Goal: Contribute content: Contribute content

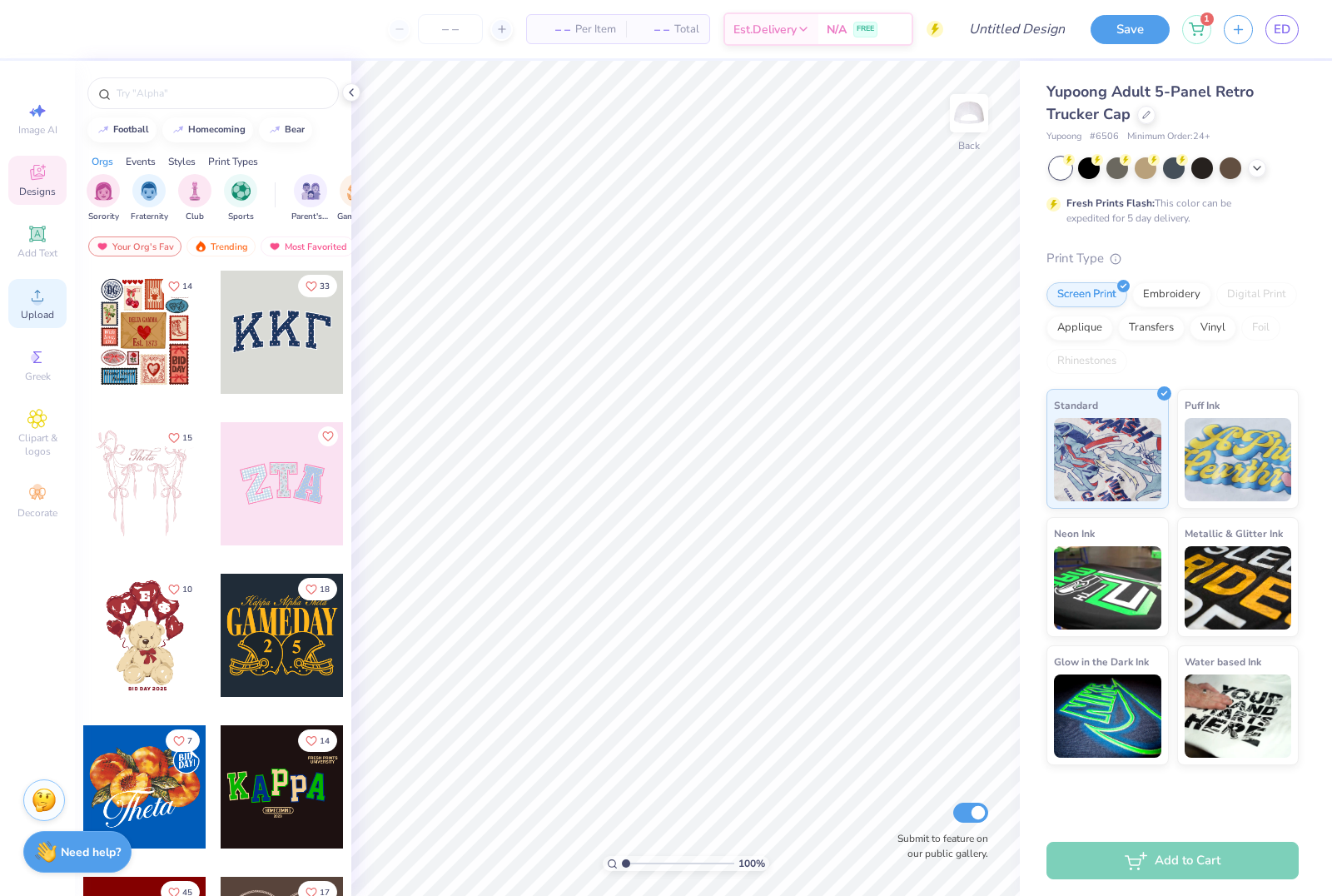
click at [36, 303] on circle at bounding box center [36, 300] width 9 height 9
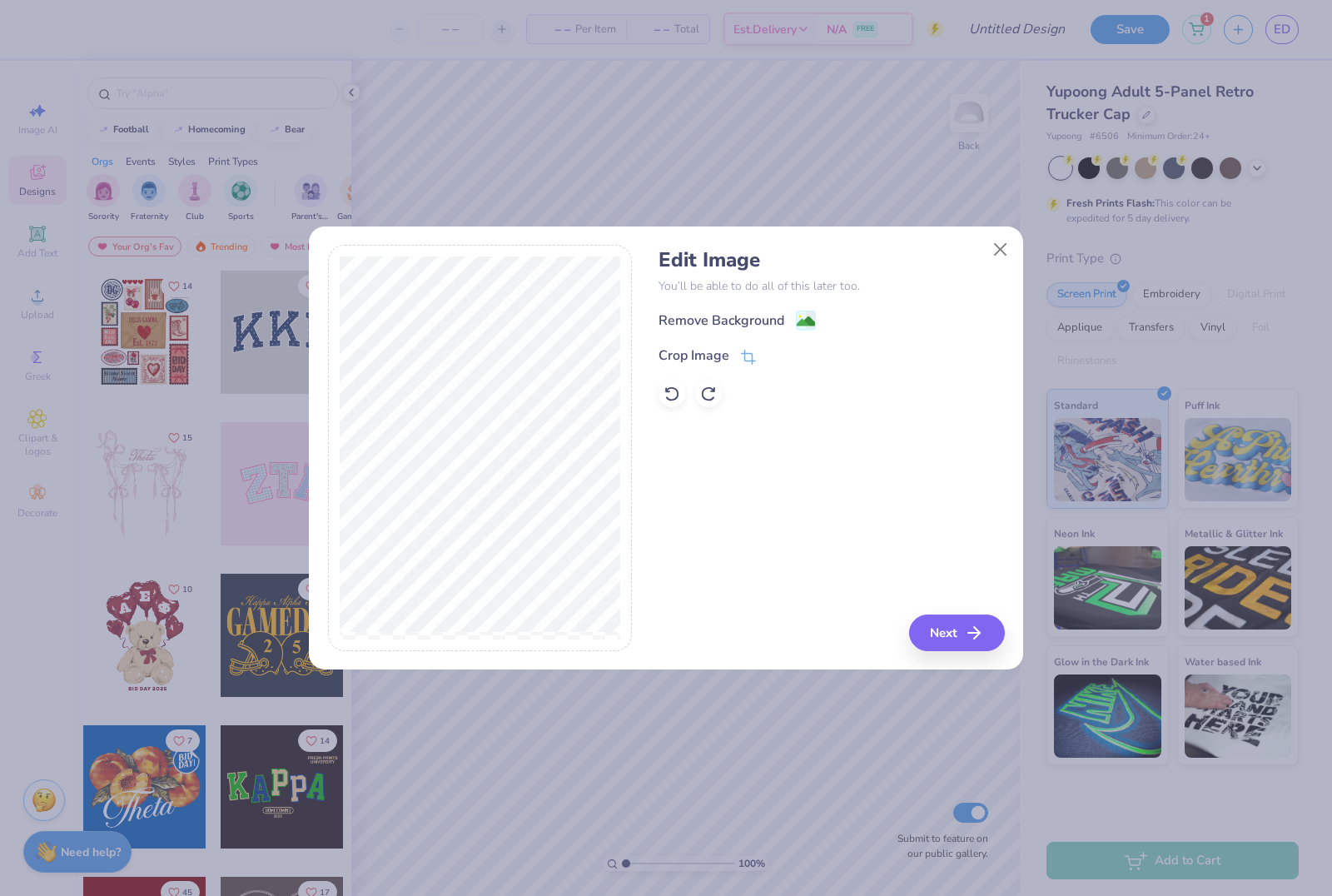
click at [764, 322] on div "Remove Background" at bounding box center [721, 321] width 126 height 20
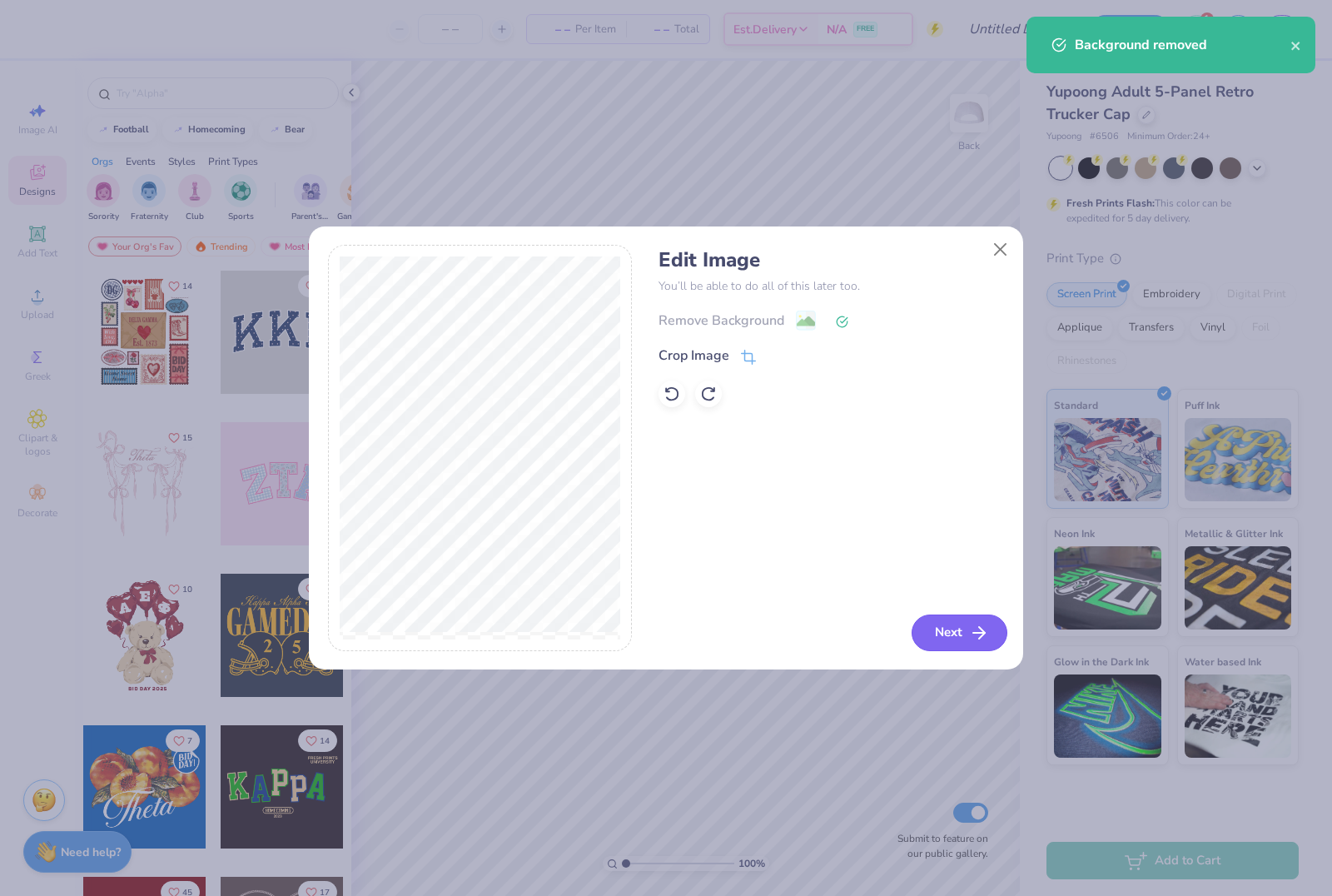
click at [947, 648] on button "Next" at bounding box center [959, 632] width 96 height 36
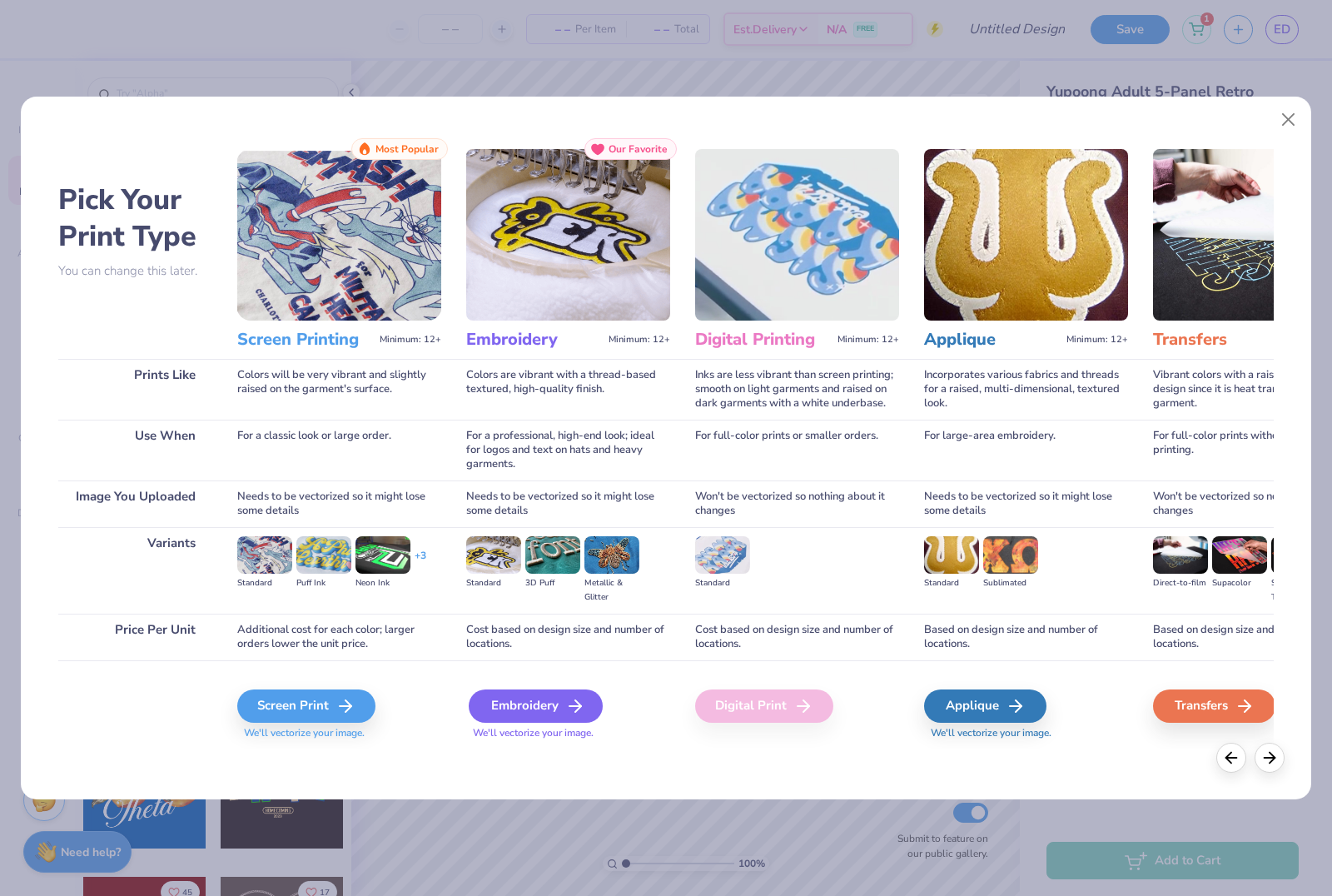
click at [569, 711] on icon at bounding box center [575, 706] width 20 height 20
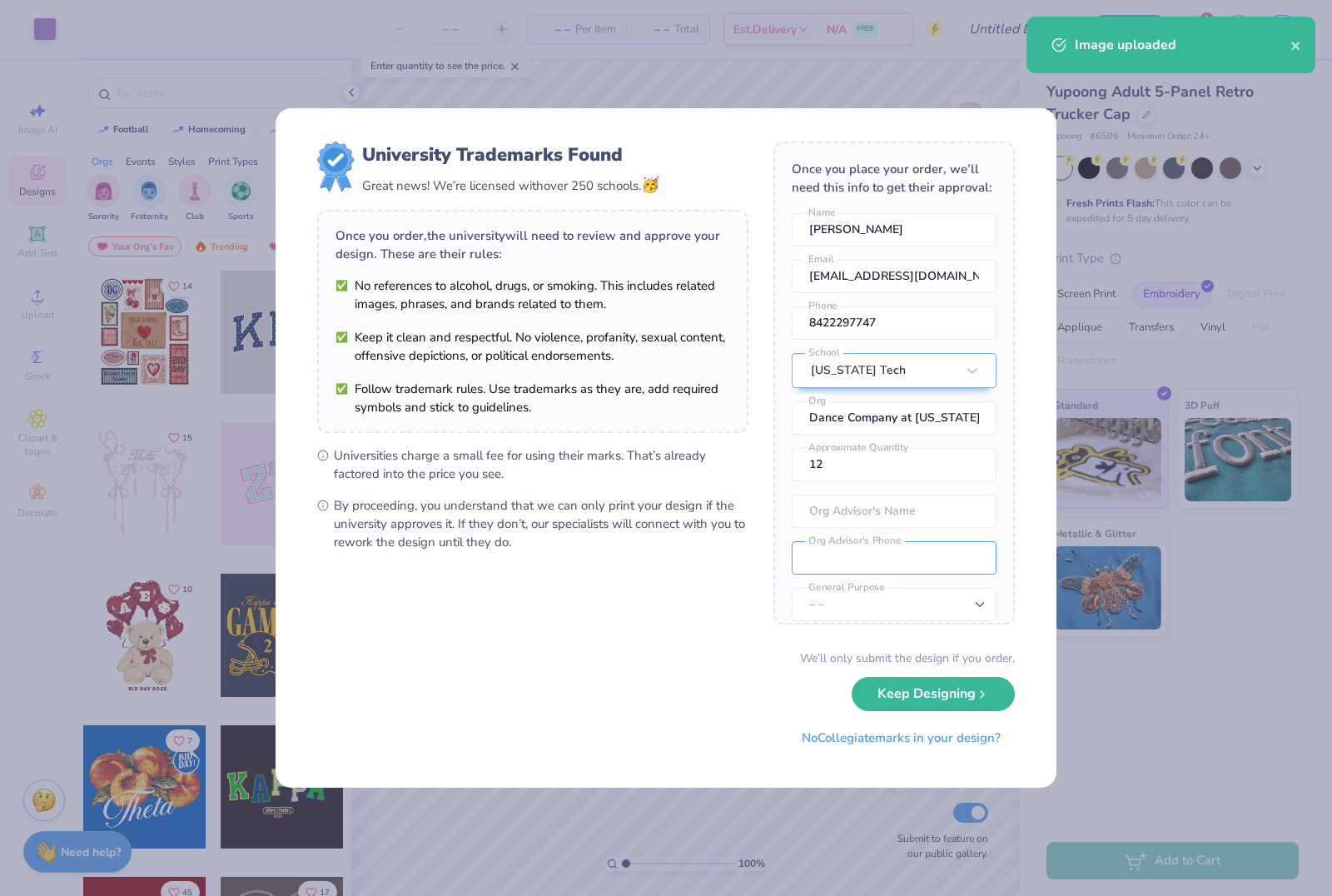
click at [806, 538] on div "Once you place your order, we’ll need this info to get their approval: [PERSON_…" at bounding box center [894, 383] width 242 height 483
click at [959, 710] on div "We’ll only submit the design if you order. Keep Designing No Collegiate marks i…" at bounding box center [666, 702] width 697 height 105
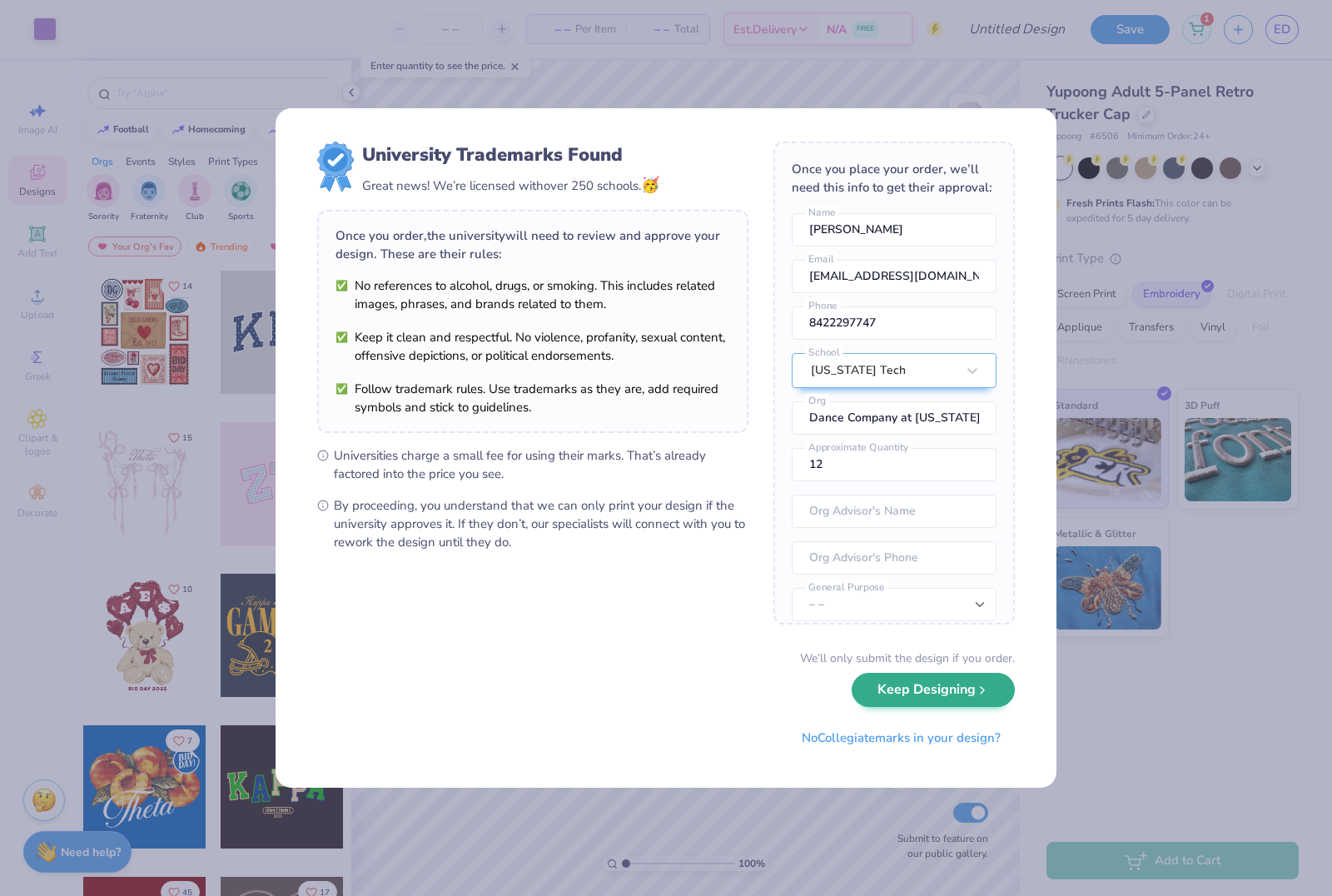
click at [960, 701] on button "Keep Designing" at bounding box center [933, 690] width 163 height 34
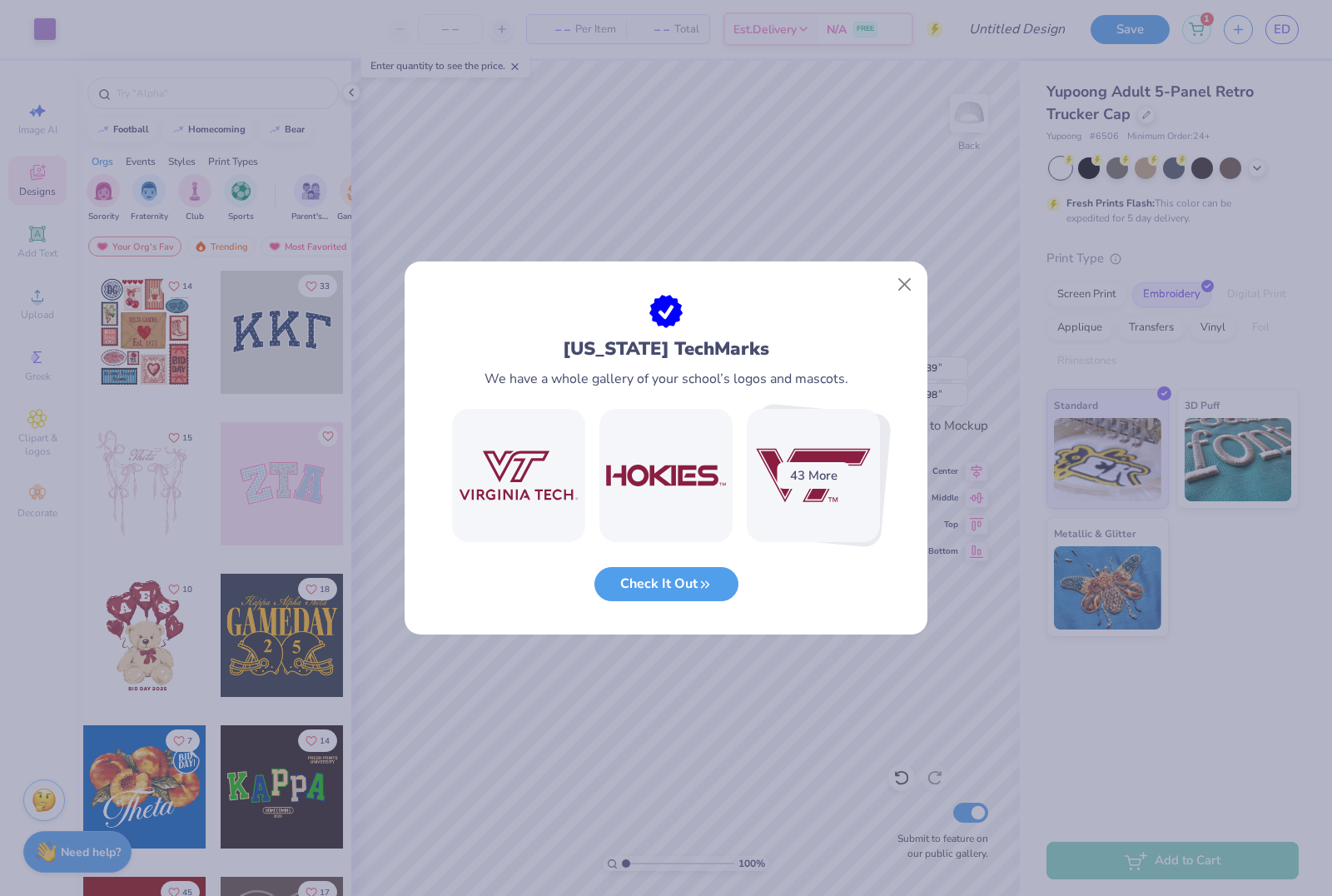
click at [451, 481] on div "[US_STATE] Tech Marks We have a whole gallery of your school’s logos and mascot…" at bounding box center [666, 464] width 523 height 339
click at [529, 473] on img at bounding box center [518, 475] width 133 height 133
click at [524, 483] on img at bounding box center [518, 475] width 133 height 133
click at [678, 585] on button "Check It Out" at bounding box center [667, 580] width 144 height 34
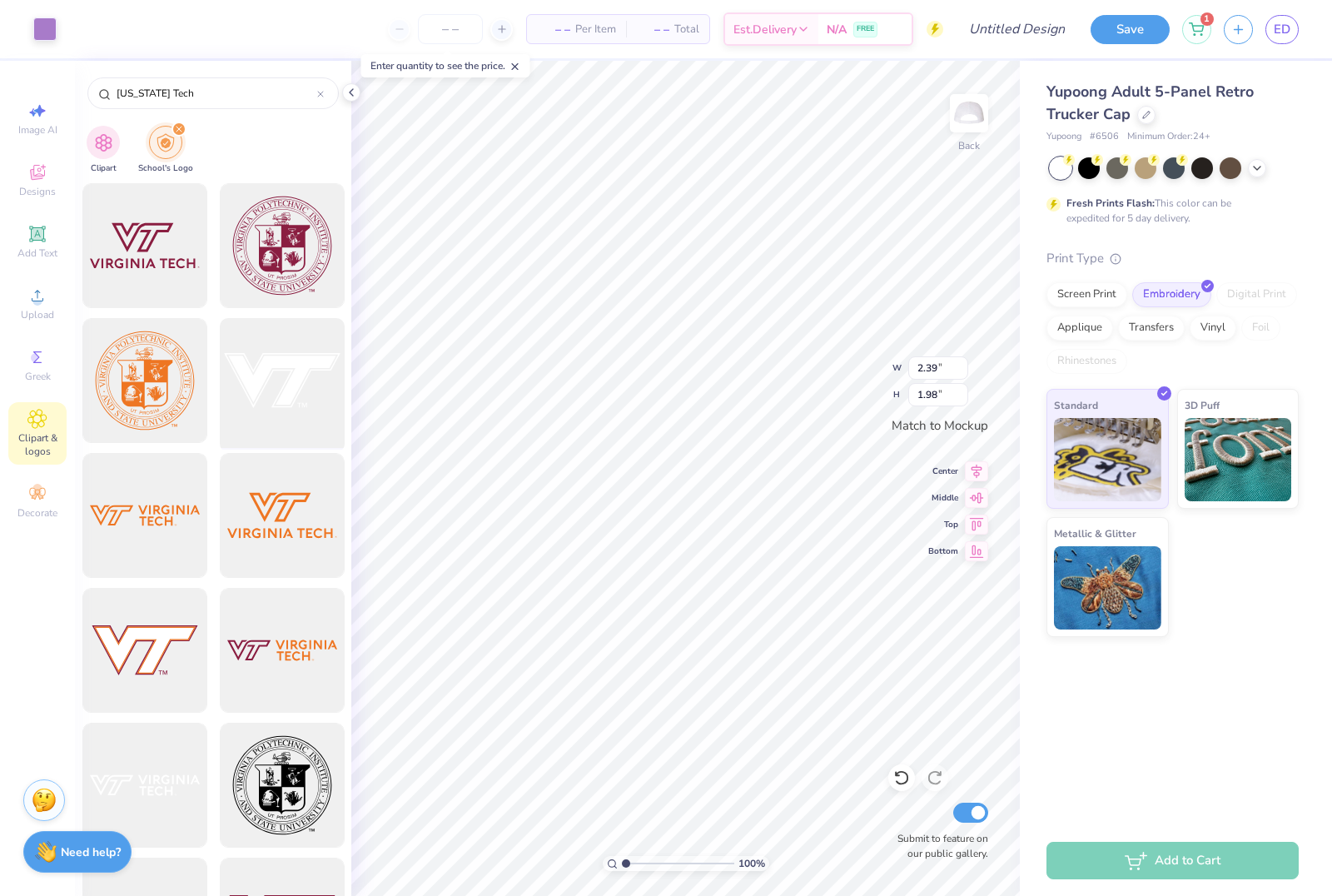
click at [308, 403] on div at bounding box center [282, 381] width 137 height 137
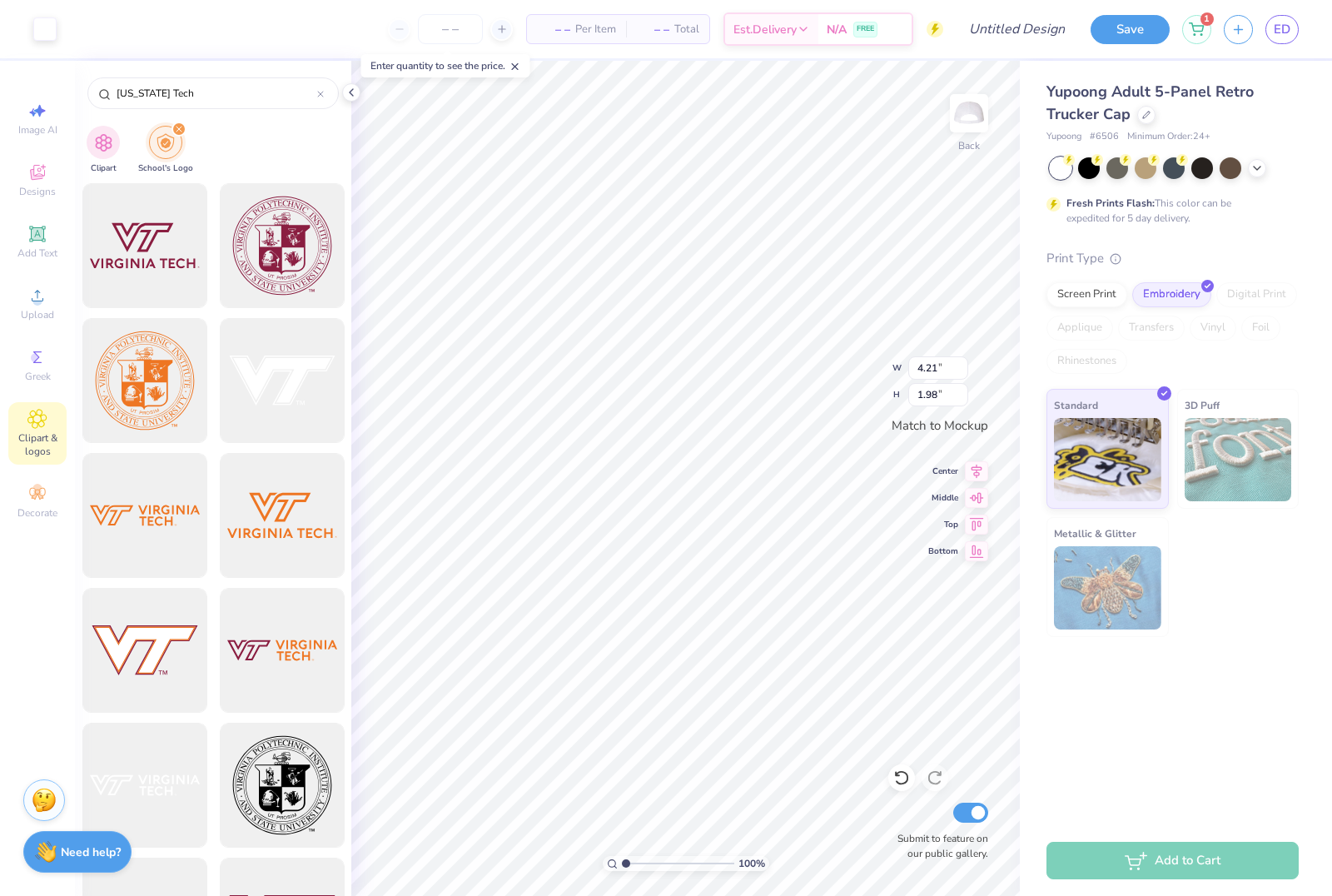
type input "1.02"
type input "0.48"
type input "0.12"
type input "0.05"
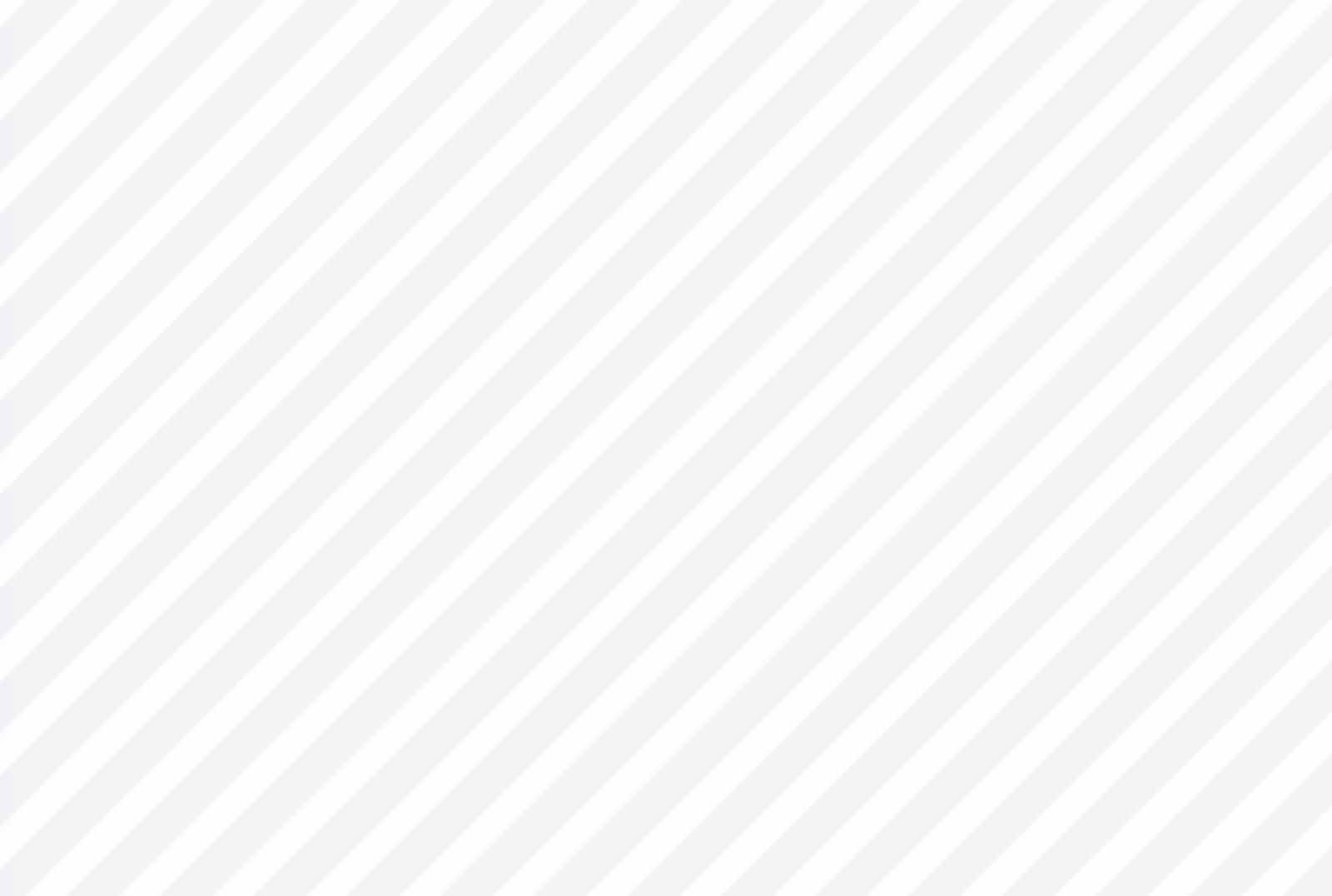
type input "0.29"
type input "0.14"
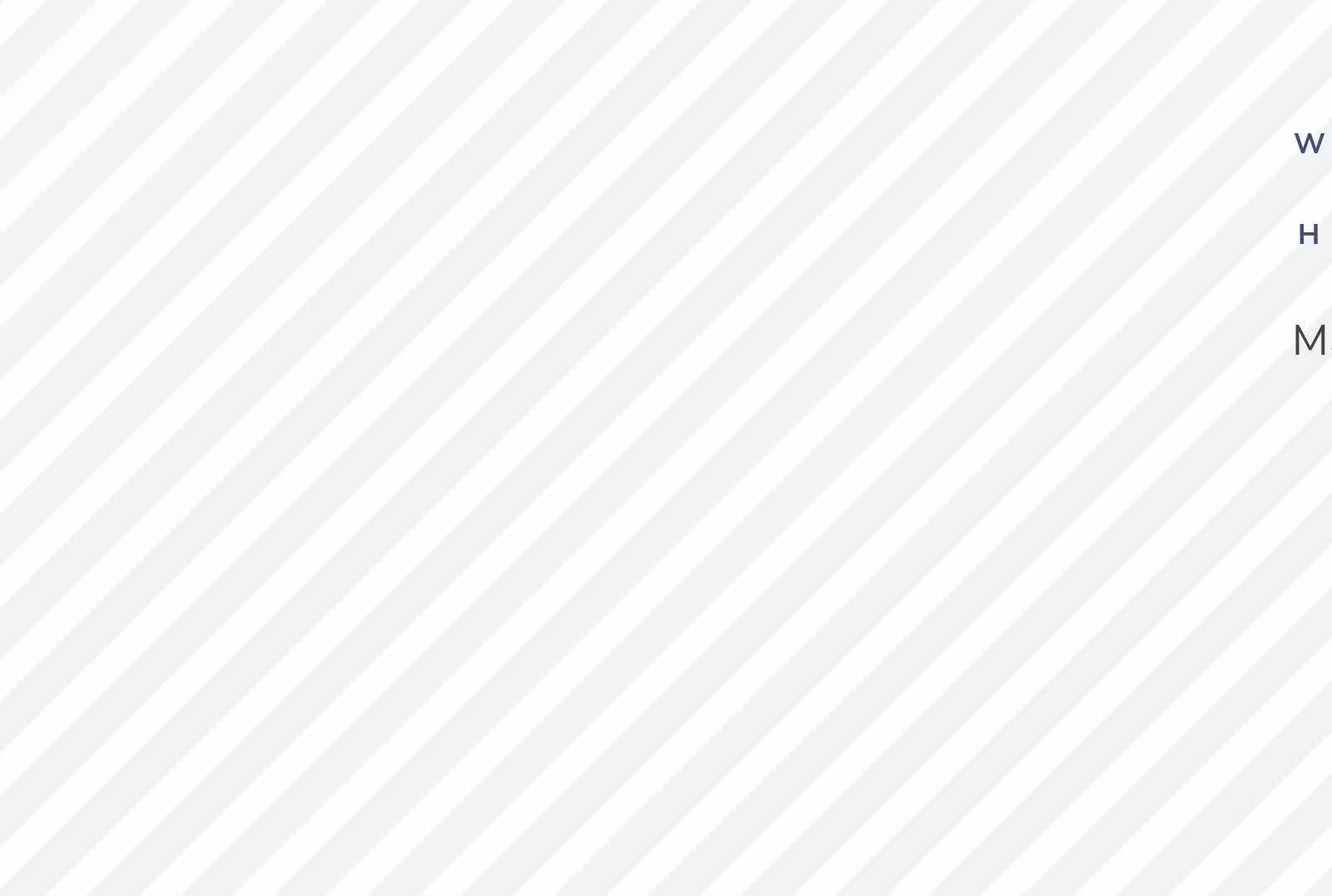
type input "0.14"
type input "0.07"
type input "0.12"
type input "0.11"
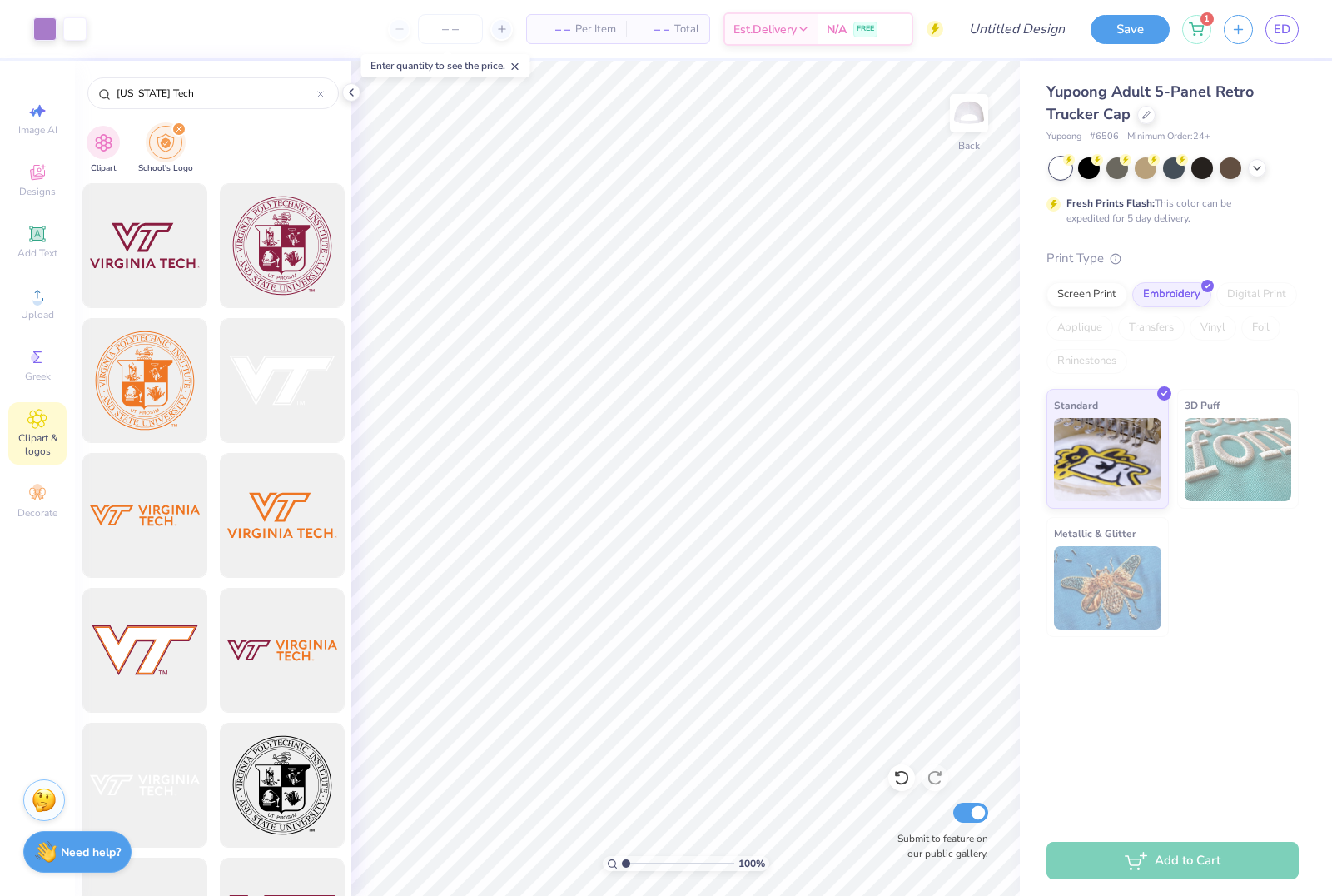
click at [323, 36] on div "– – Per Item – – Total Est. Delivery N/A FREE" at bounding box center [521, 29] width 844 height 59
click at [284, 33] on div "– – Per Item – – Total Est. Delivery N/A FREE" at bounding box center [506, 29] width 874 height 59
click at [1027, 20] on input "Design Title" at bounding box center [996, 29] width 163 height 33
type input "Dance co hat"
click at [1133, 41] on button "Save" at bounding box center [1129, 27] width 79 height 29
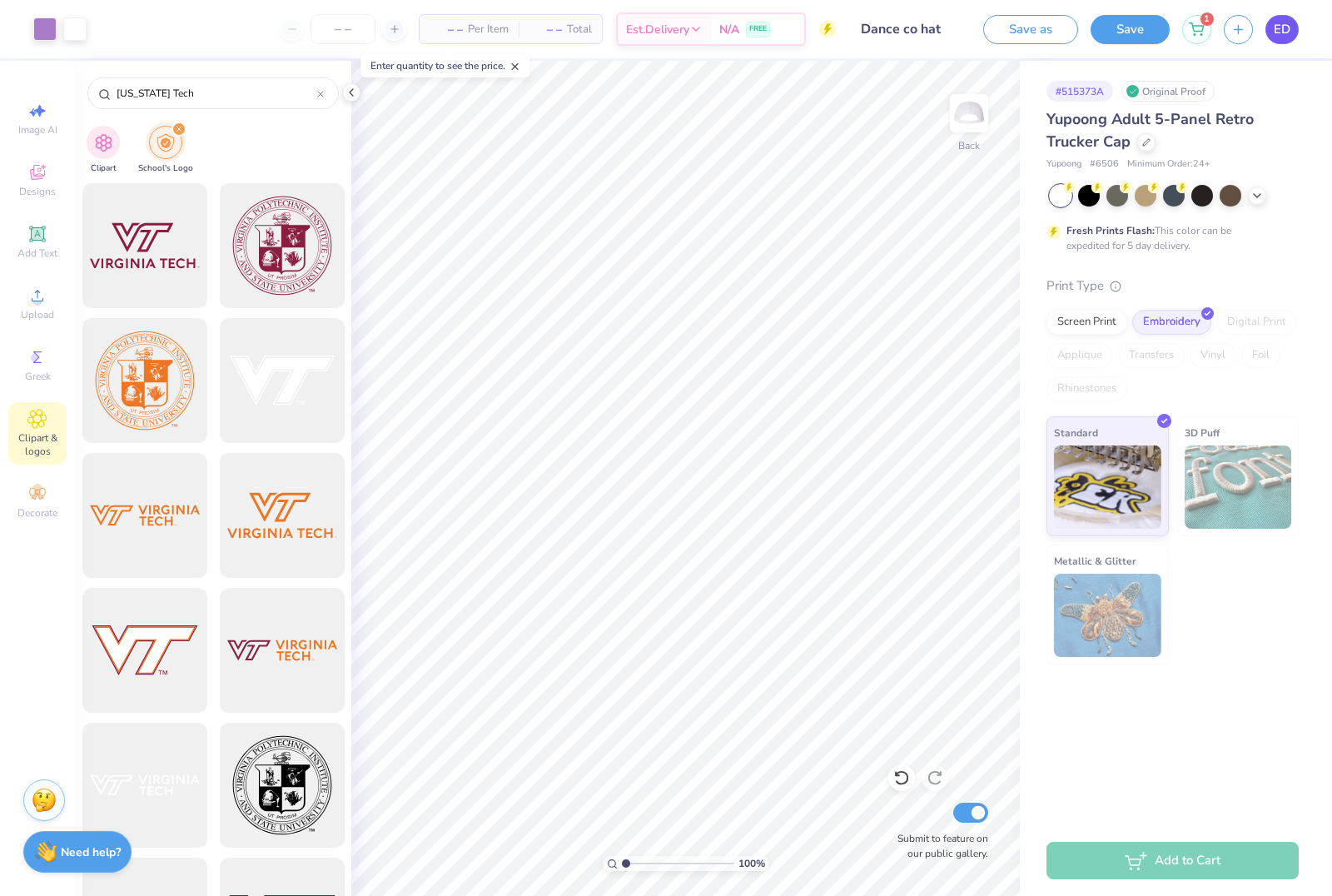
click at [1287, 30] on span "ED" at bounding box center [1282, 30] width 17 height 20
